Goal: Task Accomplishment & Management: Use online tool/utility

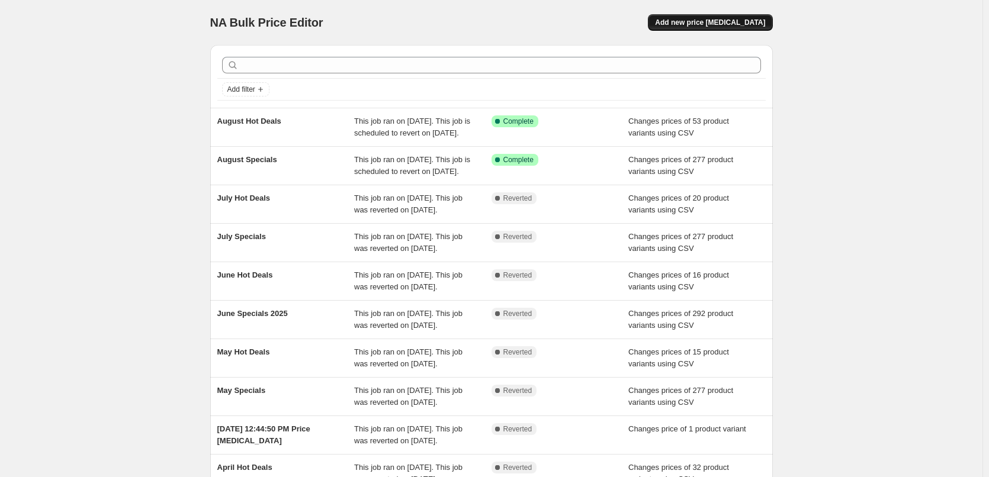
click at [747, 25] on span "Add new price change job" at bounding box center [710, 22] width 110 height 9
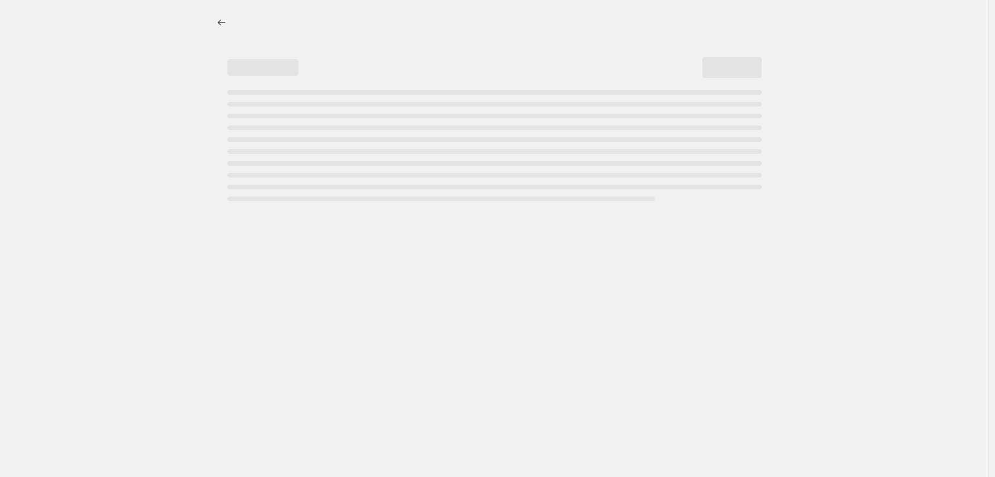
select select "percentage"
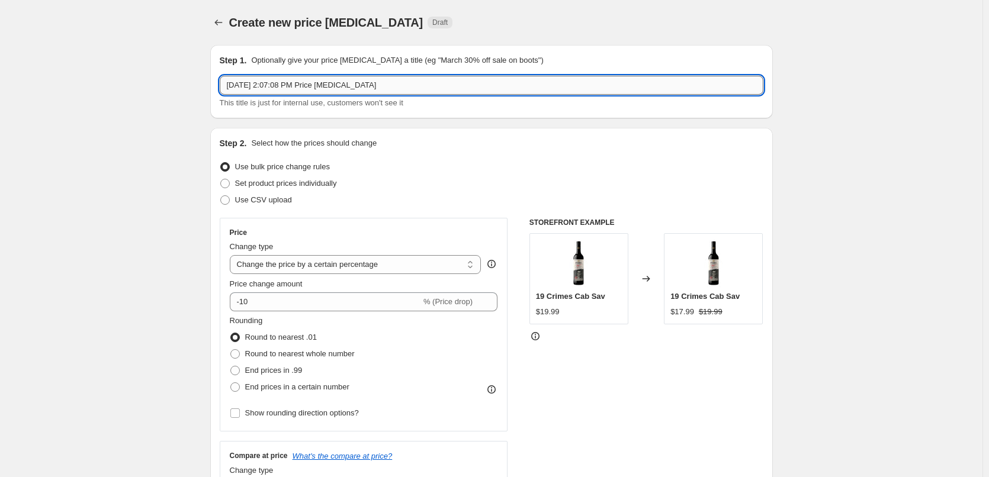
click at [430, 88] on input "Aug 22, 2025, 2:07:08 PM Price change job" at bounding box center [491, 85] width 543 height 19
type input "September Specials"
click at [292, 199] on span "Use CSV upload" at bounding box center [263, 199] width 57 height 9
click at [221, 196] on input "Use CSV upload" at bounding box center [220, 195] width 1 height 1
radio input "true"
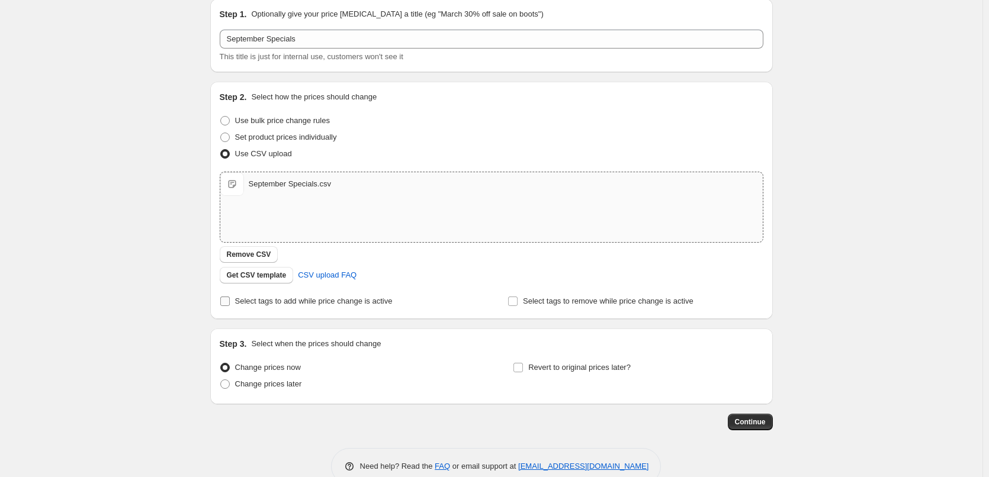
scroll to position [72, 0]
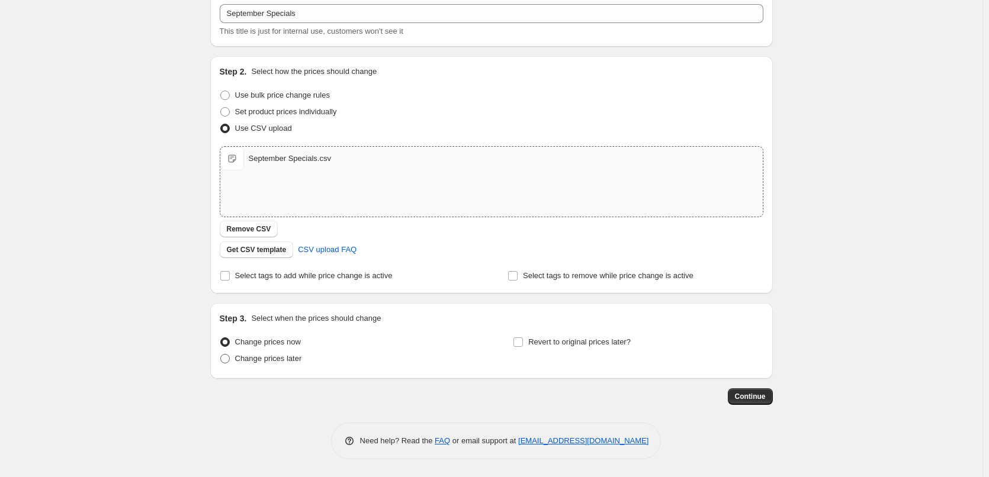
click at [273, 364] on span "Change prices later" at bounding box center [268, 359] width 67 height 12
click at [221, 355] on input "Change prices later" at bounding box center [220, 354] width 1 height 1
radio input "true"
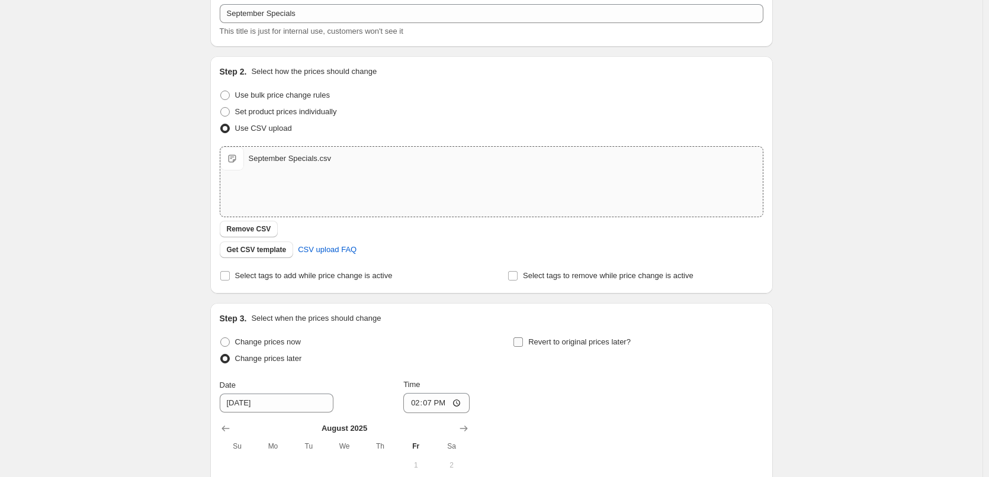
click at [549, 345] on span "Revert to original prices later?" at bounding box center [579, 341] width 102 height 9
click at [523, 345] on input "Revert to original prices later?" at bounding box center [517, 341] width 9 height 9
checkbox input "true"
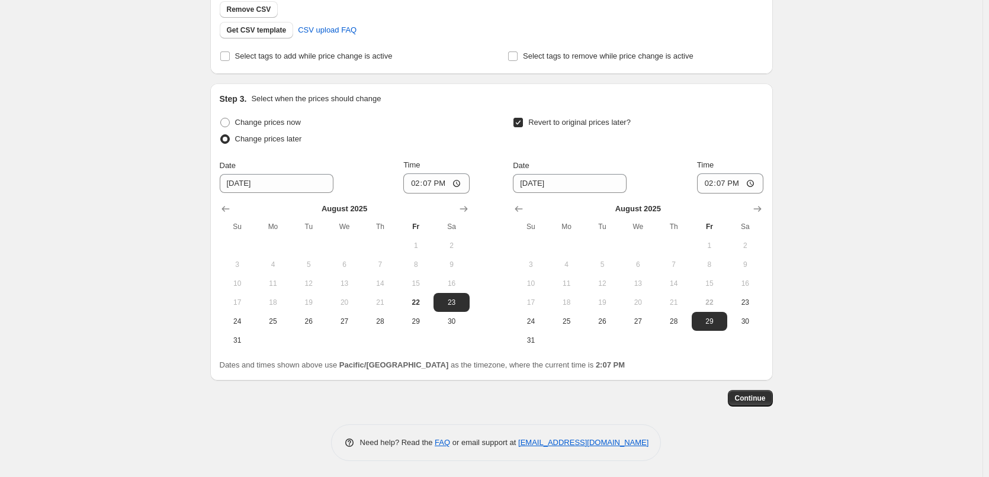
scroll to position [293, 0]
click at [467, 207] on icon "Show next month, September 2025" at bounding box center [463, 207] width 8 height 6
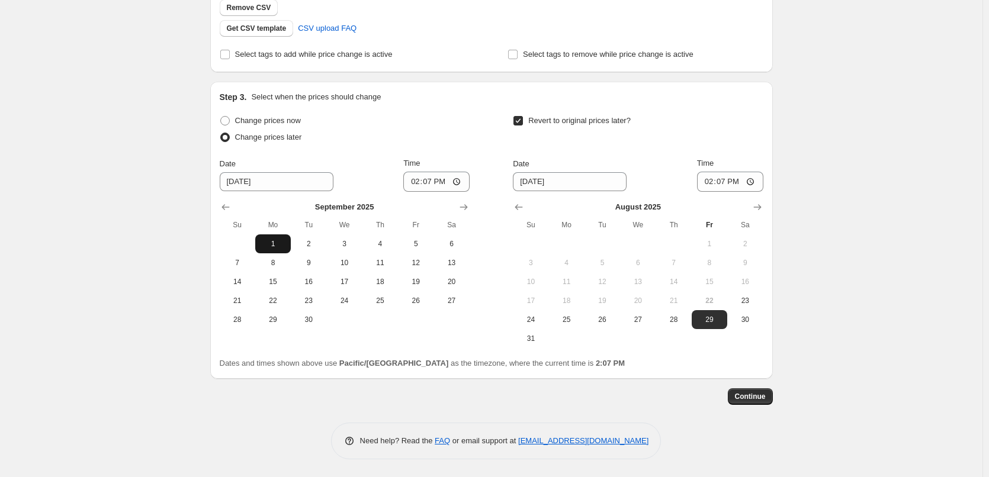
click at [269, 243] on span "1" at bounding box center [273, 243] width 26 height 9
type input "9/1/2025"
click at [410, 184] on input "14:07" at bounding box center [436, 182] width 66 height 20
type input "00:15"
click at [755, 208] on icon "Show next month, September 2025" at bounding box center [757, 207] width 12 height 12
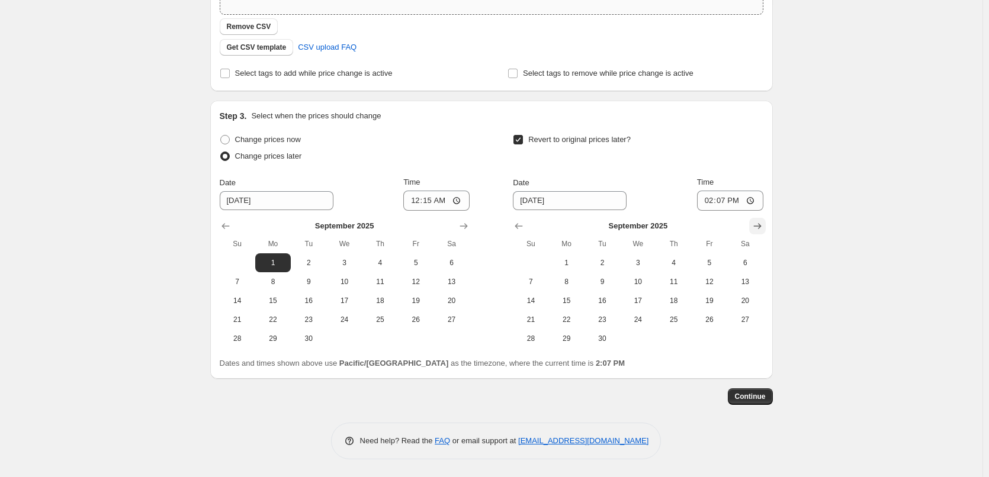
scroll to position [274, 0]
click at [611, 342] on span "30" at bounding box center [602, 338] width 26 height 9
type input "9/30/2025"
click at [710, 207] on input "14:07" at bounding box center [730, 201] width 66 height 20
type input "23:45"
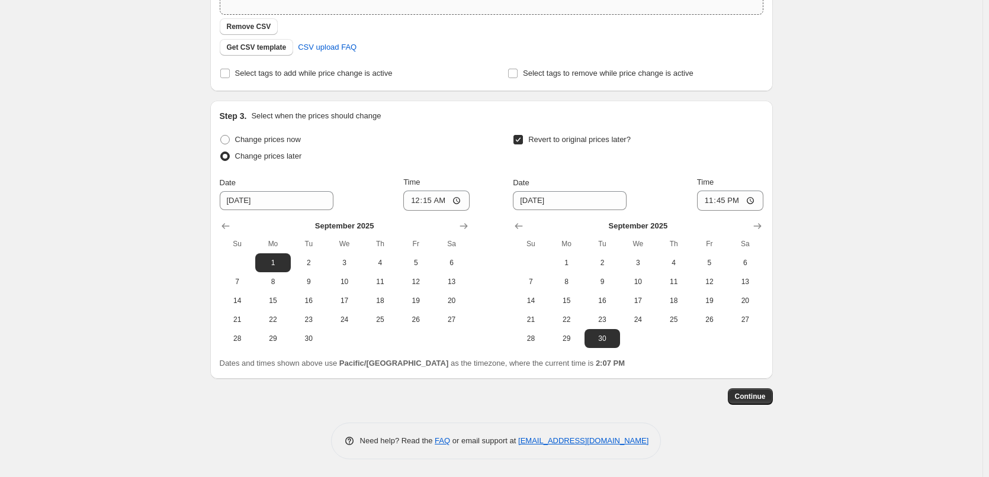
click at [831, 161] on div "Create new price change job. This page is ready Create new price change job Dra…" at bounding box center [491, 101] width 982 height 751
click at [739, 398] on span "Continue" at bounding box center [750, 396] width 31 height 9
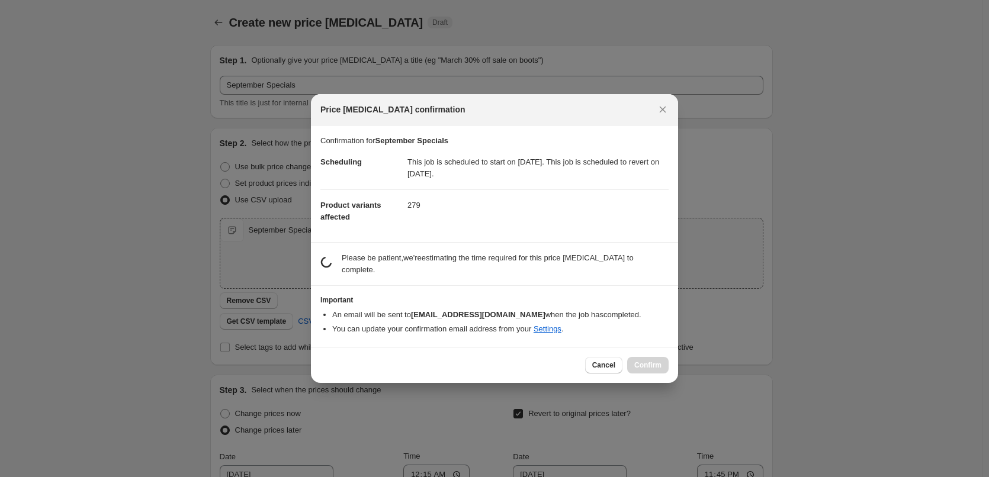
scroll to position [0, 0]
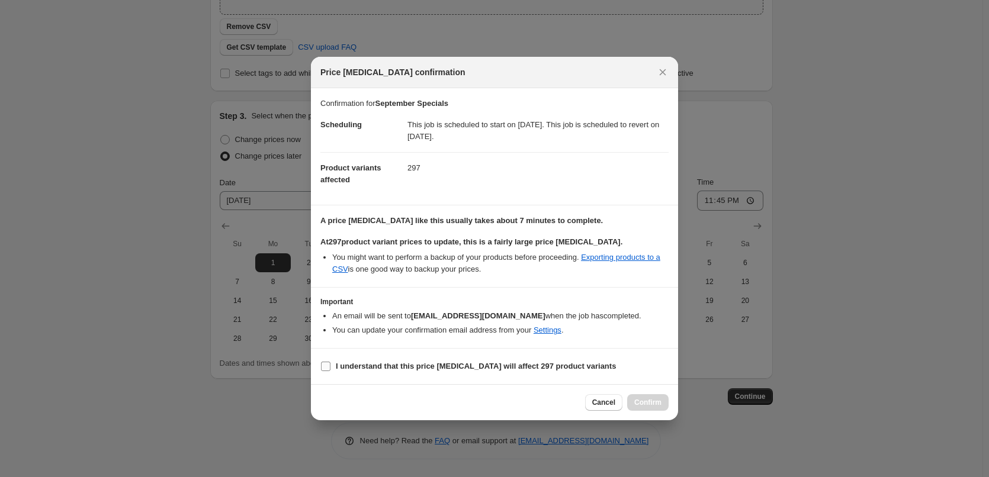
click at [364, 363] on b "I understand that this price change job will affect 297 product variants" at bounding box center [476, 366] width 280 height 9
click at [330, 363] on input "I understand that this price change job will affect 297 product variants" at bounding box center [325, 366] width 9 height 9
checkbox input "true"
click at [651, 402] on span "Confirm" at bounding box center [647, 402] width 27 height 9
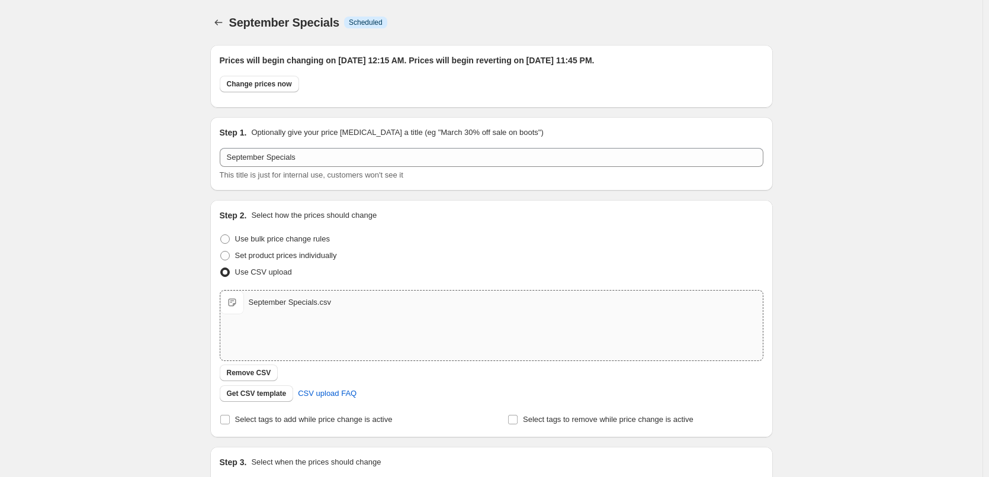
scroll to position [274, 0]
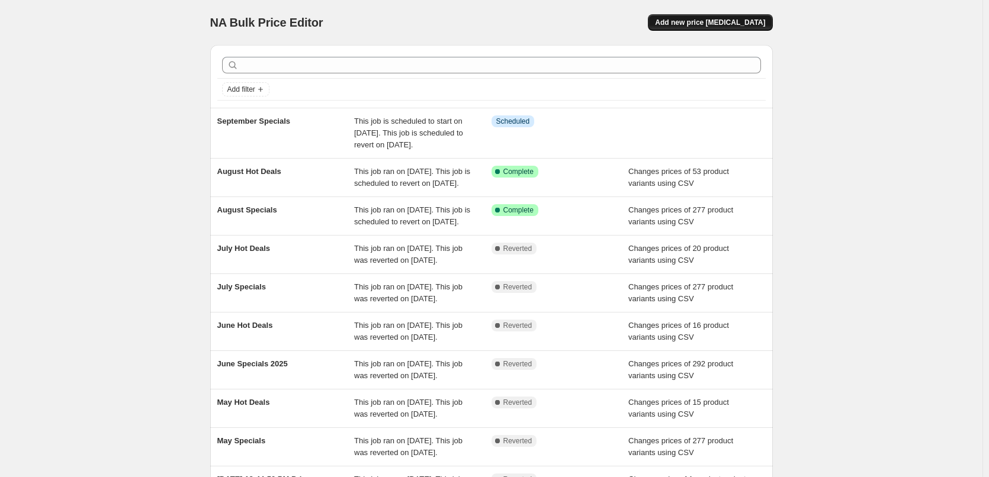
click at [703, 21] on span "Add new price change job" at bounding box center [710, 22] width 110 height 9
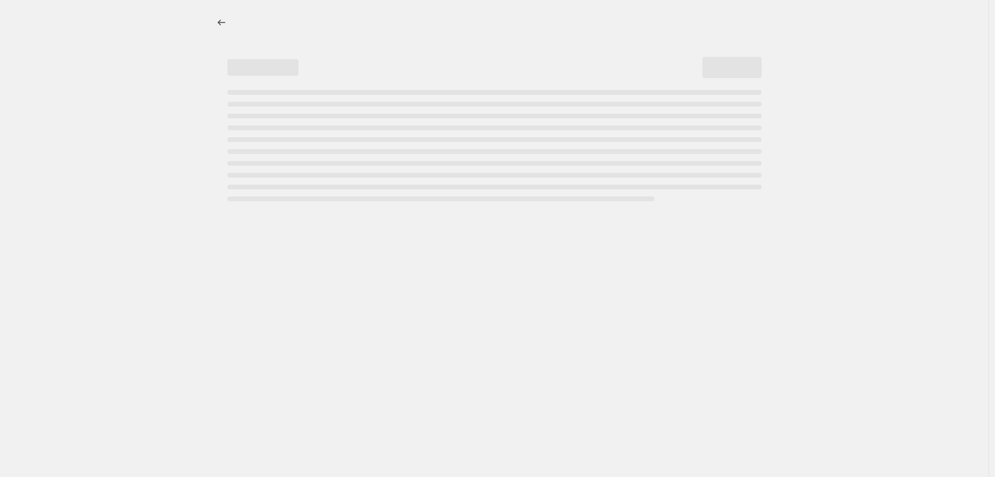
select select "percentage"
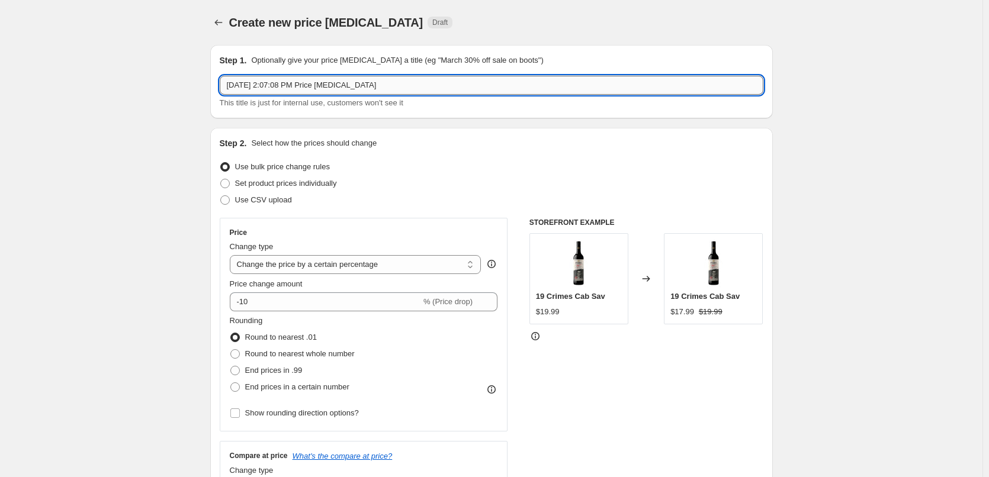
click at [406, 86] on input "Aug 22, 2025, 2:07:08 PM Price change job" at bounding box center [491, 85] width 543 height 19
type input "September Hot Deals"
click at [268, 207] on label "Use CSV upload" at bounding box center [256, 200] width 72 height 17
click at [221, 196] on input "Use CSV upload" at bounding box center [220, 195] width 1 height 1
radio input "true"
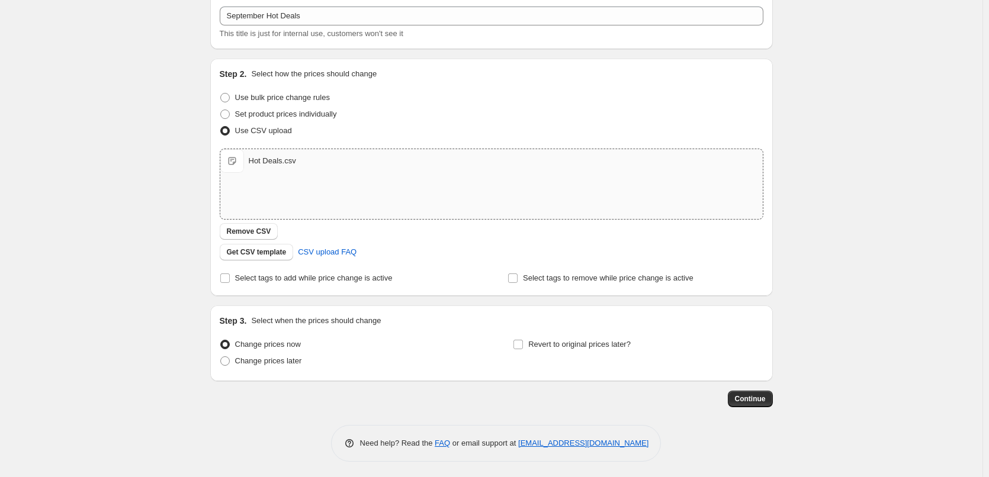
scroll to position [72, 0]
click at [229, 272] on input "Select tags to add while price change is active" at bounding box center [224, 275] width 9 height 9
checkbox input "true"
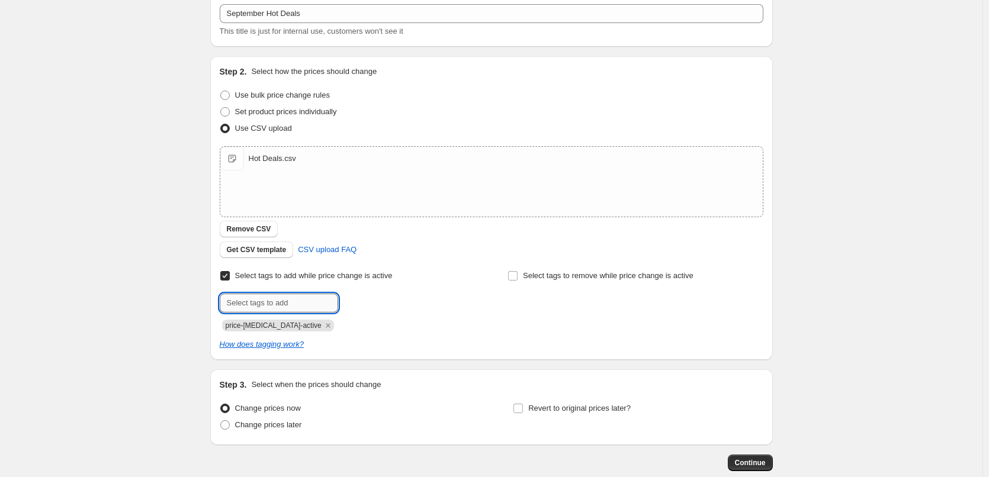
click at [280, 294] on input "text" at bounding box center [279, 303] width 118 height 19
type input "hot-deals"
click at [358, 304] on b "Add" at bounding box center [355, 302] width 14 height 8
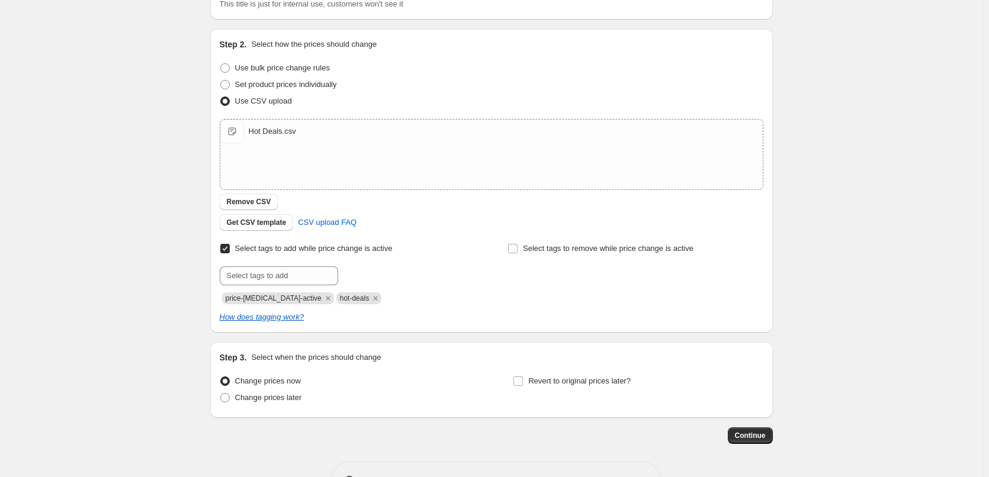
scroll to position [138, 0]
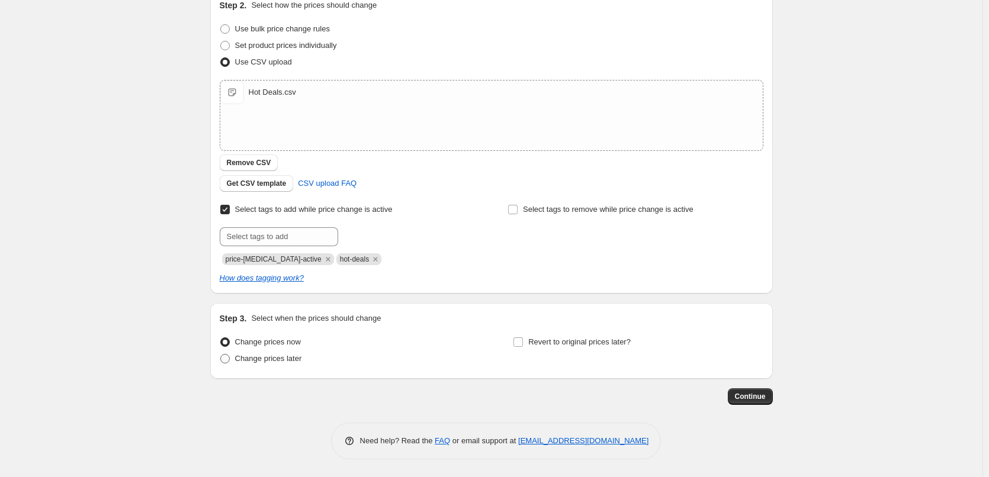
click at [278, 358] on span "Change prices later" at bounding box center [268, 358] width 67 height 9
click at [221, 355] on input "Change prices later" at bounding box center [220, 354] width 1 height 1
radio input "true"
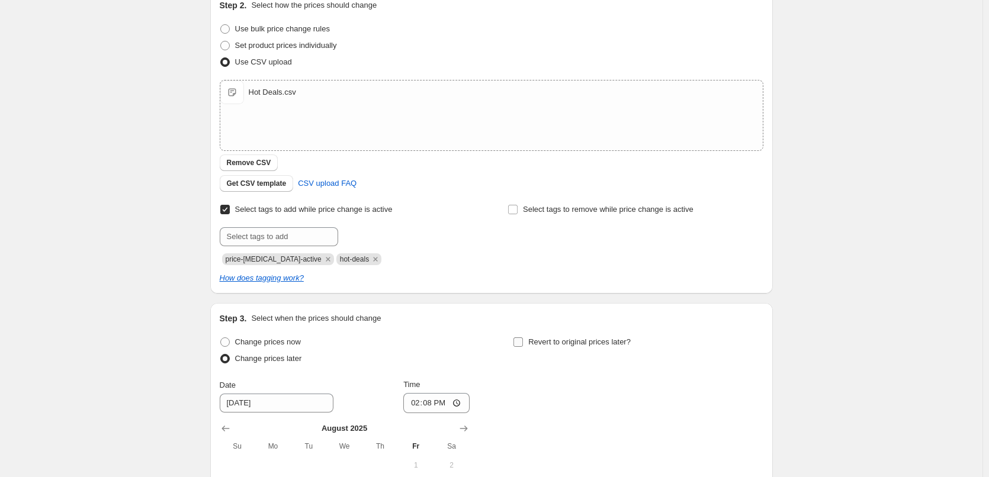
drag, startPoint x: 580, startPoint y: 343, endPoint x: 569, endPoint y: 338, distance: 12.2
click at [581, 343] on span "Revert to original prices later?" at bounding box center [579, 341] width 102 height 9
click at [523, 343] on input "Revert to original prices later?" at bounding box center [517, 341] width 9 height 9
checkbox input "true"
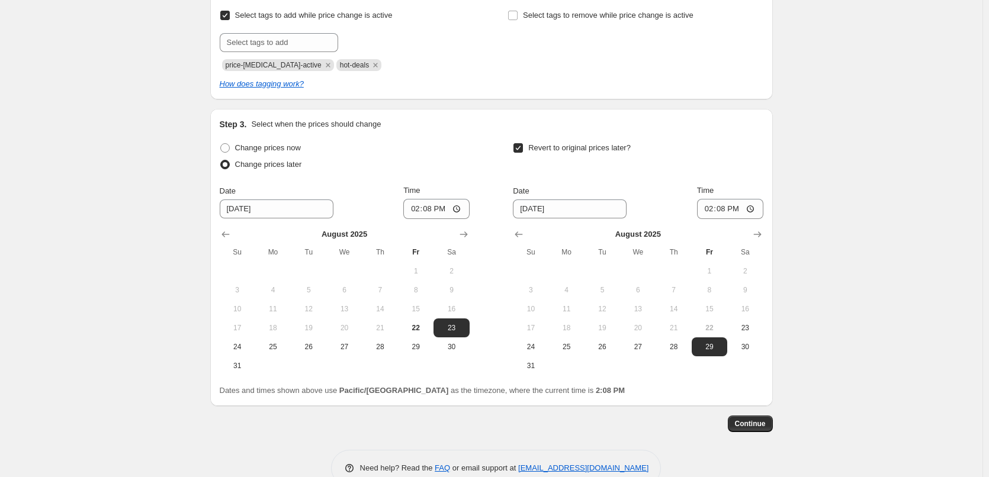
scroll to position [359, 0]
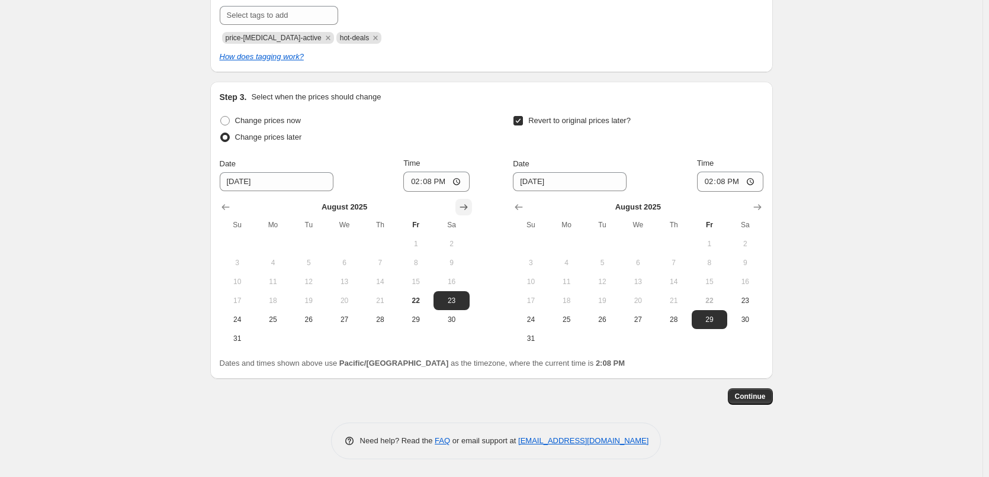
click at [462, 207] on icon "Show next month, September 2025" at bounding box center [464, 207] width 12 height 12
click at [286, 238] on button "1" at bounding box center [273, 243] width 36 height 19
type input "9/1/2025"
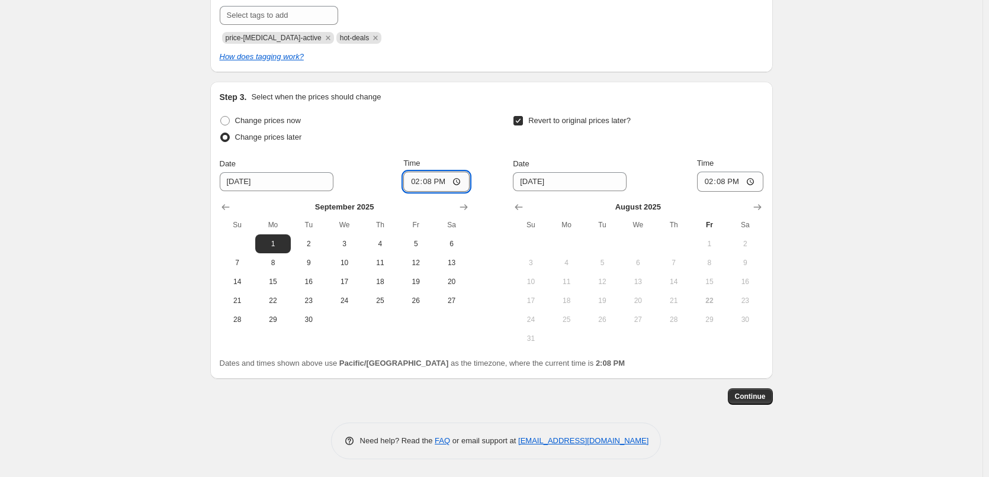
click at [417, 181] on input "14:08" at bounding box center [436, 182] width 66 height 20
type input "00:15"
click at [763, 210] on icon "Show next month, September 2025" at bounding box center [757, 207] width 12 height 12
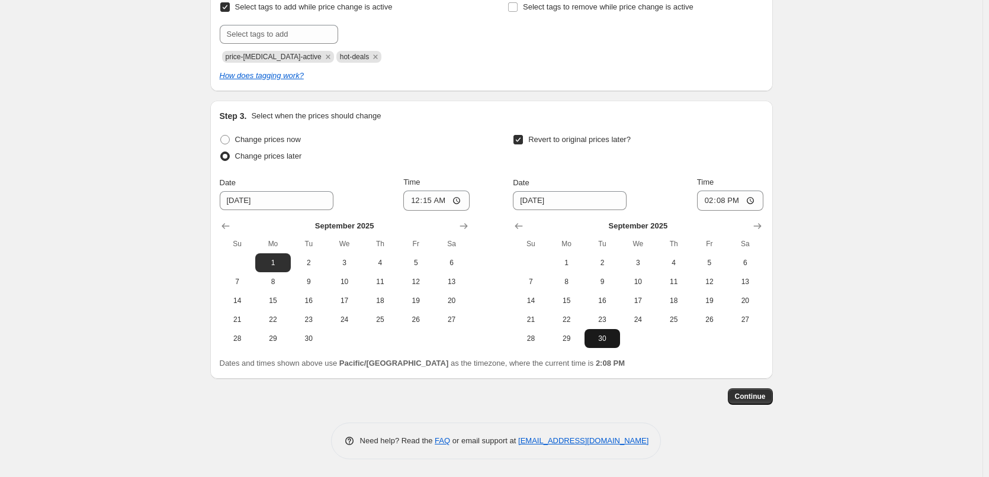
click at [615, 339] on span "30" at bounding box center [602, 338] width 26 height 9
type input "9/30/2025"
click at [712, 200] on input "14:08" at bounding box center [730, 201] width 66 height 20
type input "23:45"
click at [887, 160] on div "Create new price change job. This page is ready Create new price change job Dra…" at bounding box center [491, 69] width 982 height 818
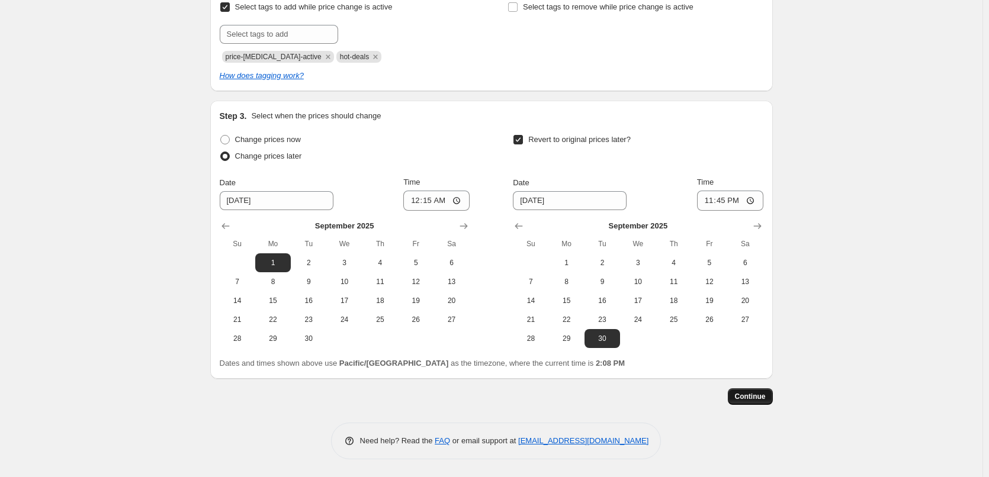
click at [745, 392] on span "Continue" at bounding box center [750, 396] width 31 height 9
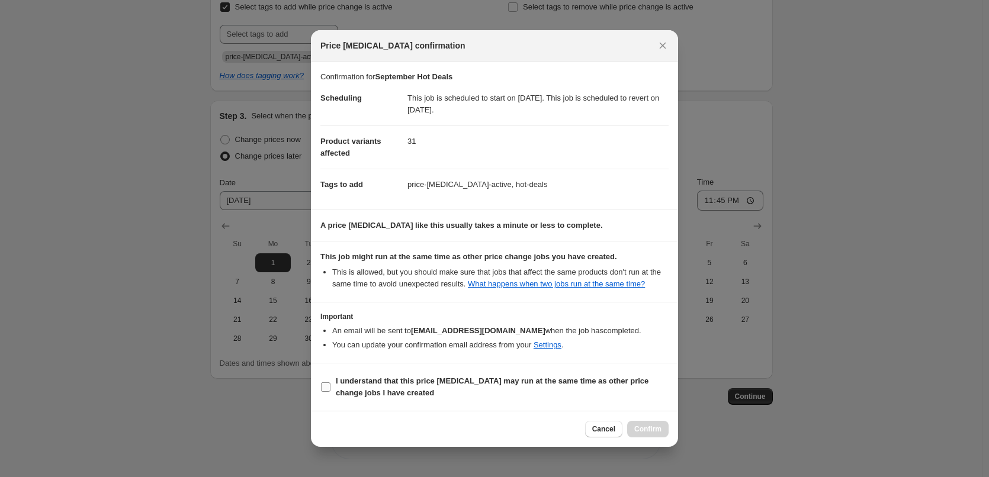
click at [461, 390] on b "I understand that this price change job may run at the same time as other price…" at bounding box center [492, 387] width 313 height 21
click at [330, 390] on input "I understand that this price change job may run at the same time as other price…" at bounding box center [325, 386] width 9 height 9
checkbox input "true"
click at [631, 432] on button "Confirm" at bounding box center [647, 429] width 41 height 17
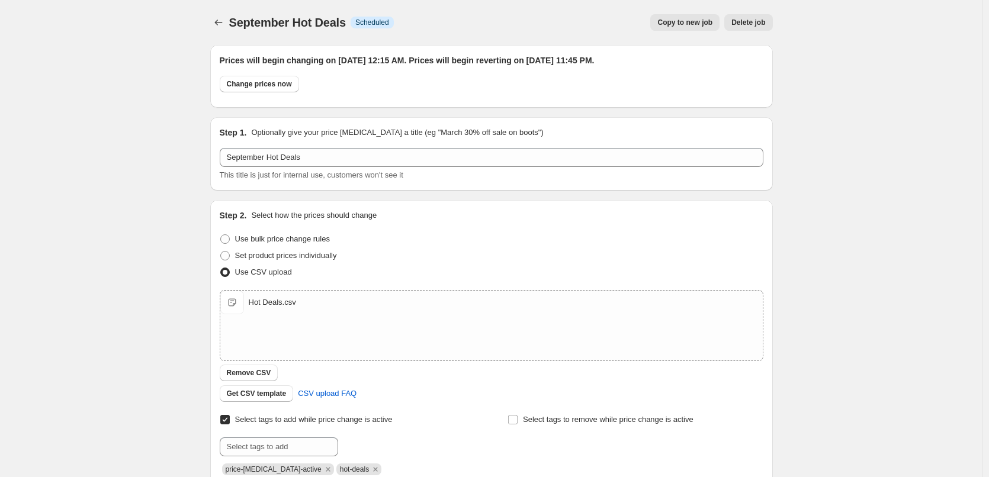
scroll to position [340, 0]
